Goal: Check status: Check status

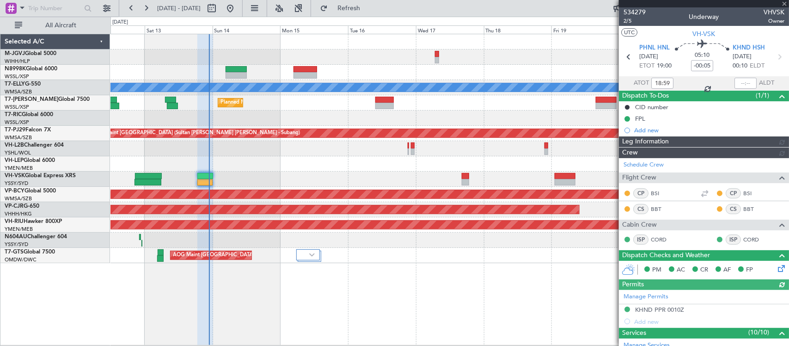
type input "[PERSON_NAME] (BTA)"
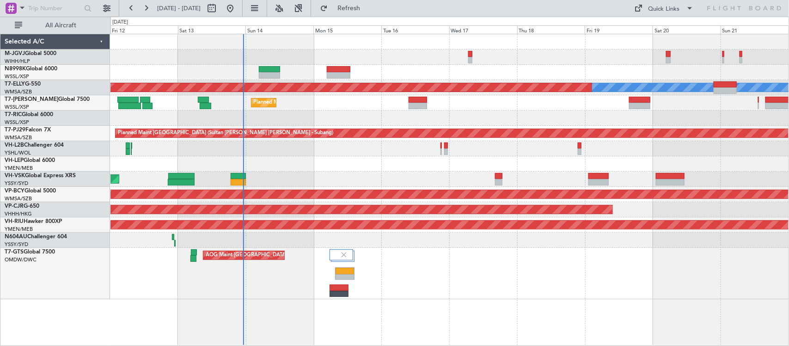
click at [390, 177] on div "Planned Maint [GEOGRAPHIC_DATA] (Seletar) [PERSON_NAME] Planned Maint [GEOGRAPH…" at bounding box center [450, 166] width 678 height 265
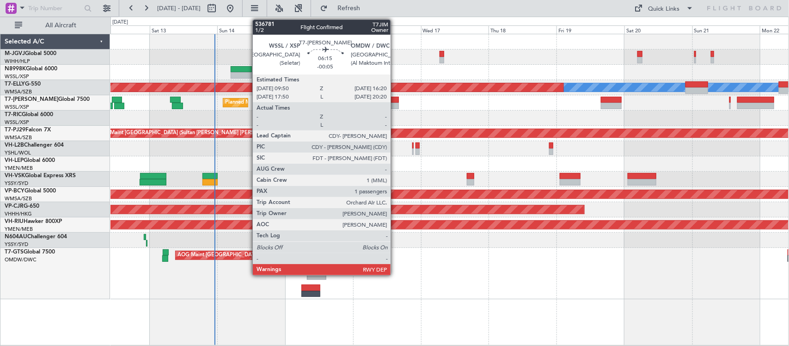
click at [395, 103] on div at bounding box center [390, 106] width 18 height 6
